Goal: Information Seeking & Learning: Understand process/instructions

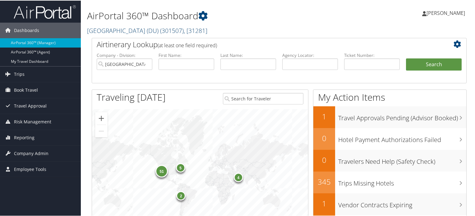
click at [160, 28] on span "( 301507 )" at bounding box center [172, 30] width 24 height 8
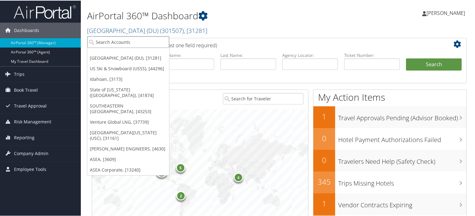
click at [142, 40] on input "search" at bounding box center [128, 41] width 82 height 11
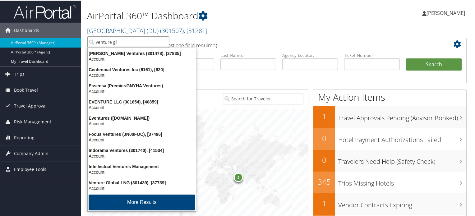
type input "venture glo"
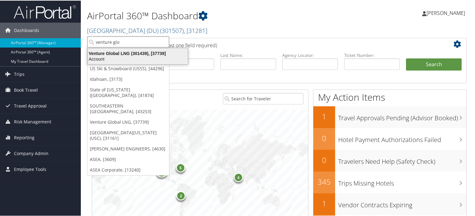
click at [132, 54] on div "Venture Global LNG (301439), [37739]" at bounding box center [138, 53] width 108 height 6
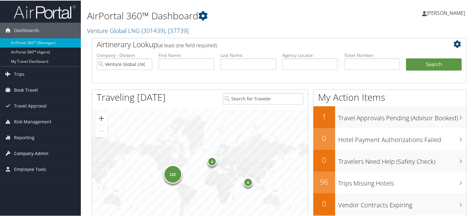
click at [21, 153] on span "Company Admin" at bounding box center [31, 153] width 34 height 16
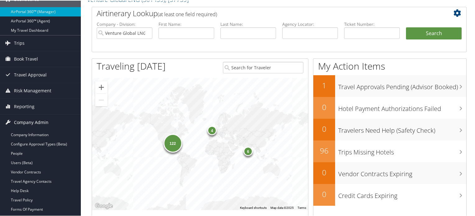
scroll to position [62, 0]
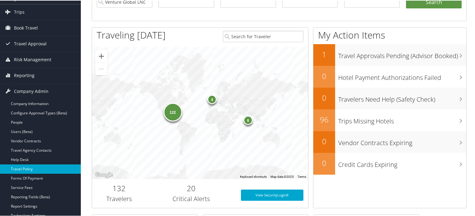
click at [42, 172] on link "Travel Policy" at bounding box center [40, 168] width 81 height 9
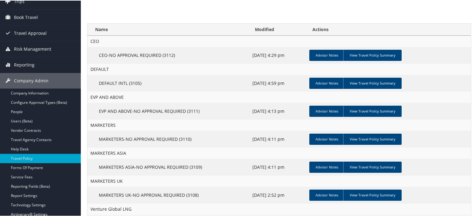
scroll to position [93, 0]
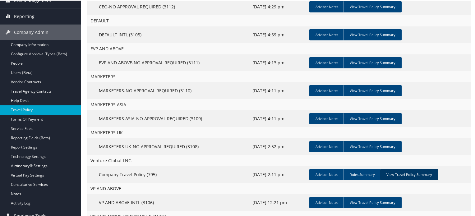
click at [409, 170] on link "View Travel Policy Summary" at bounding box center [409, 173] width 58 height 11
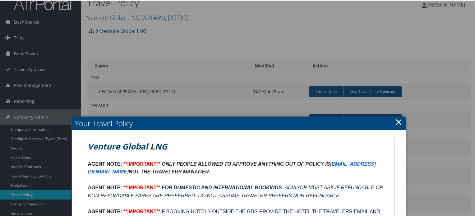
scroll to position [0, 0]
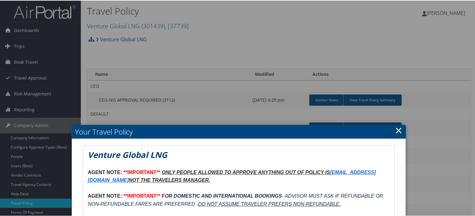
click at [395, 129] on link "×" at bounding box center [398, 129] width 7 height 12
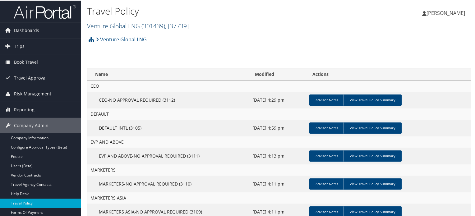
click at [122, 23] on link "Venture Global LNG ( 301439 ) , [ 37739 ]" at bounding box center [138, 25] width 102 height 8
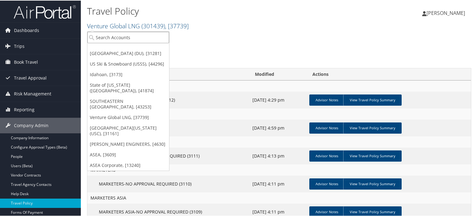
click at [122, 36] on input "search" at bounding box center [128, 36] width 82 height 11
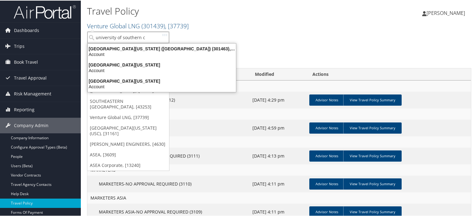
type input "university of southern ca"
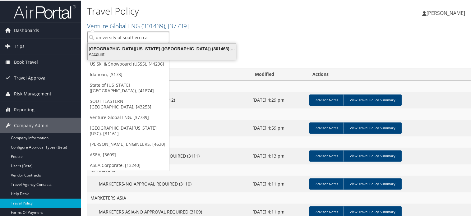
click at [136, 49] on div "University of Southern California (USC) (301463), [31161]" at bounding box center [162, 48] width 156 height 6
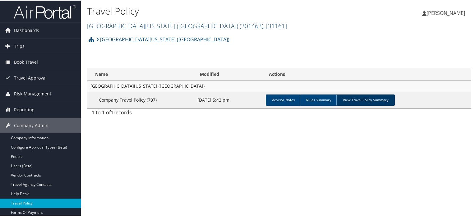
click at [352, 98] on link "View Travel Policy Summary" at bounding box center [365, 99] width 58 height 11
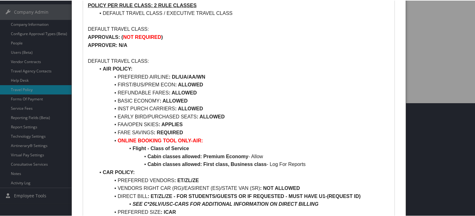
scroll to position [124, 0]
